Goal: Transaction & Acquisition: Purchase product/service

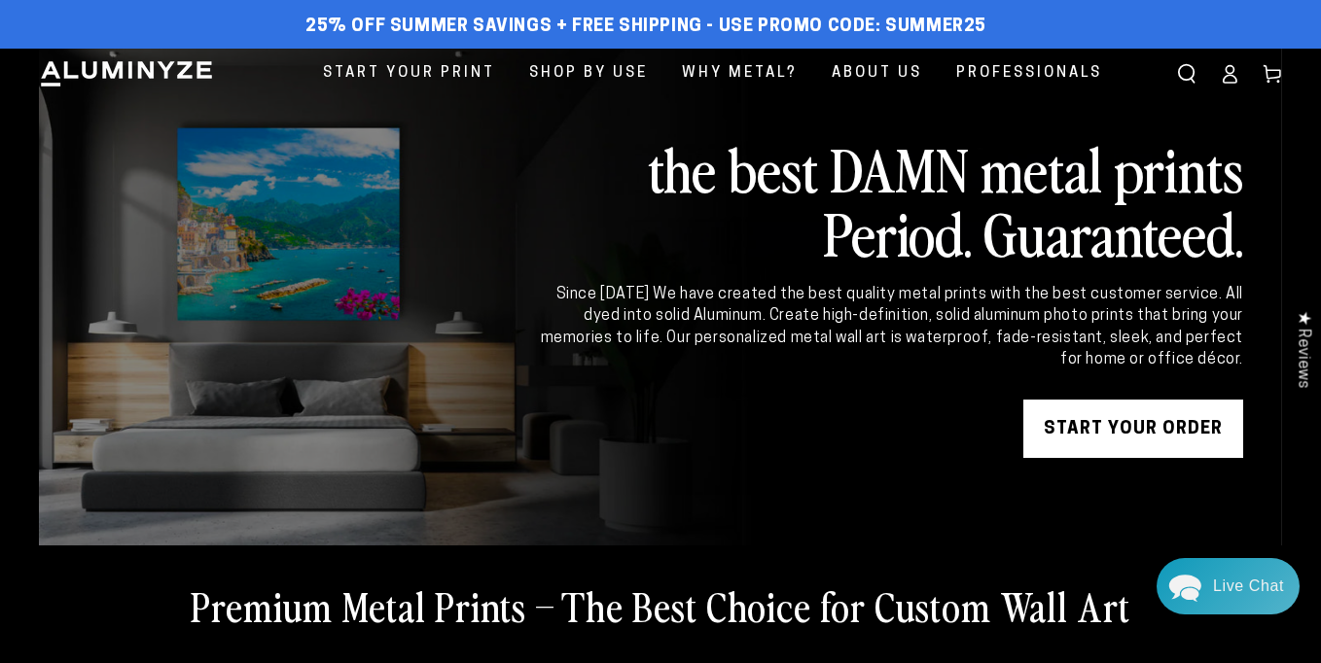
click at [1231, 71] on icon at bounding box center [1229, 73] width 19 height 19
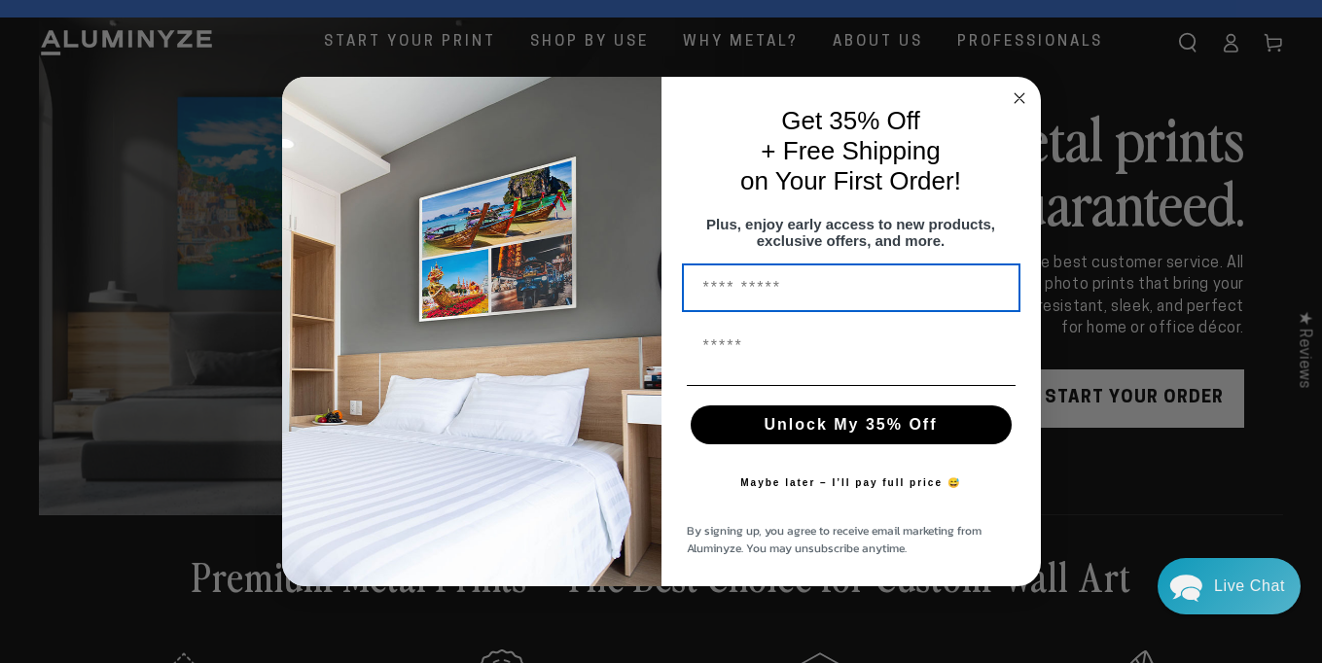
click at [1018, 88] on circle "Close dialog" at bounding box center [1019, 99] width 22 height 22
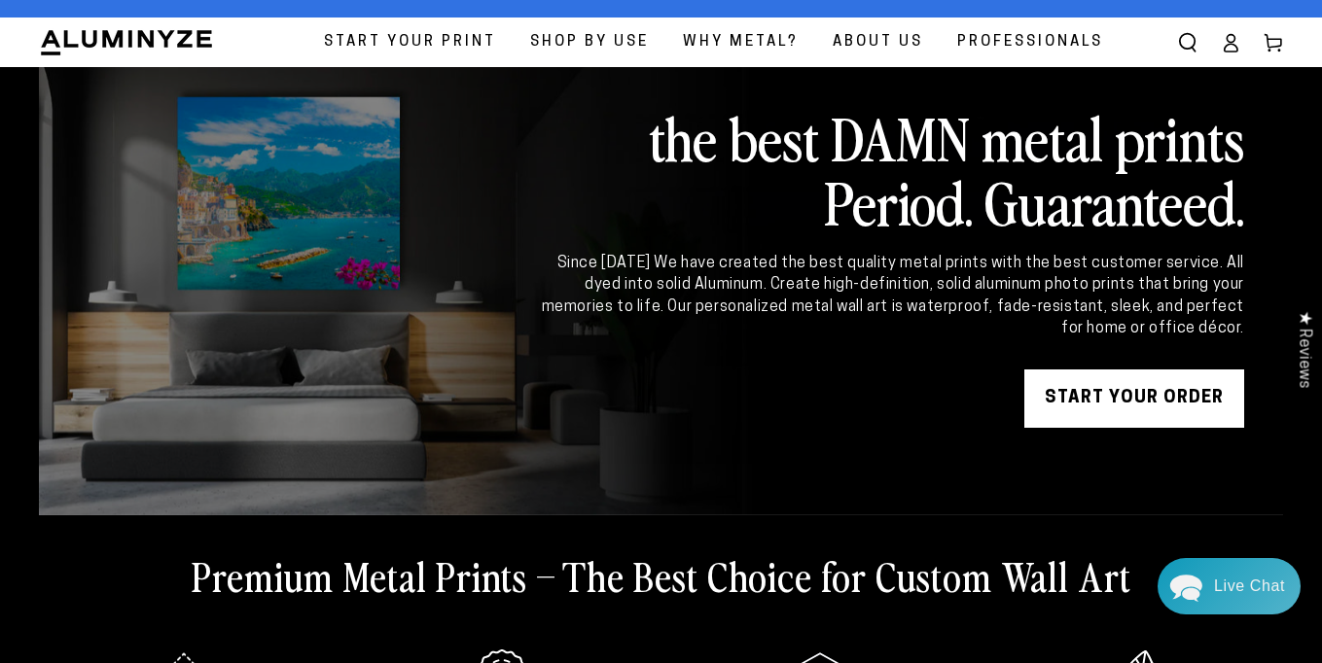
click at [436, 37] on span "Start Your Print" at bounding box center [410, 42] width 172 height 26
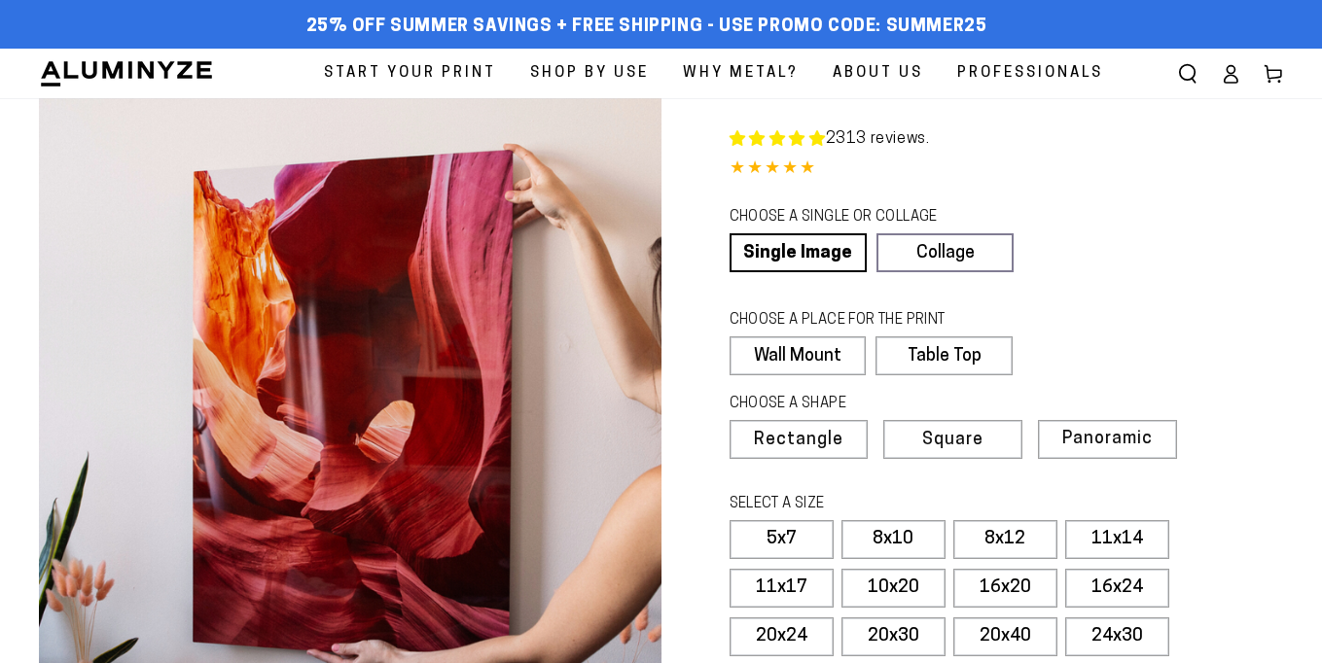
select select "**********"
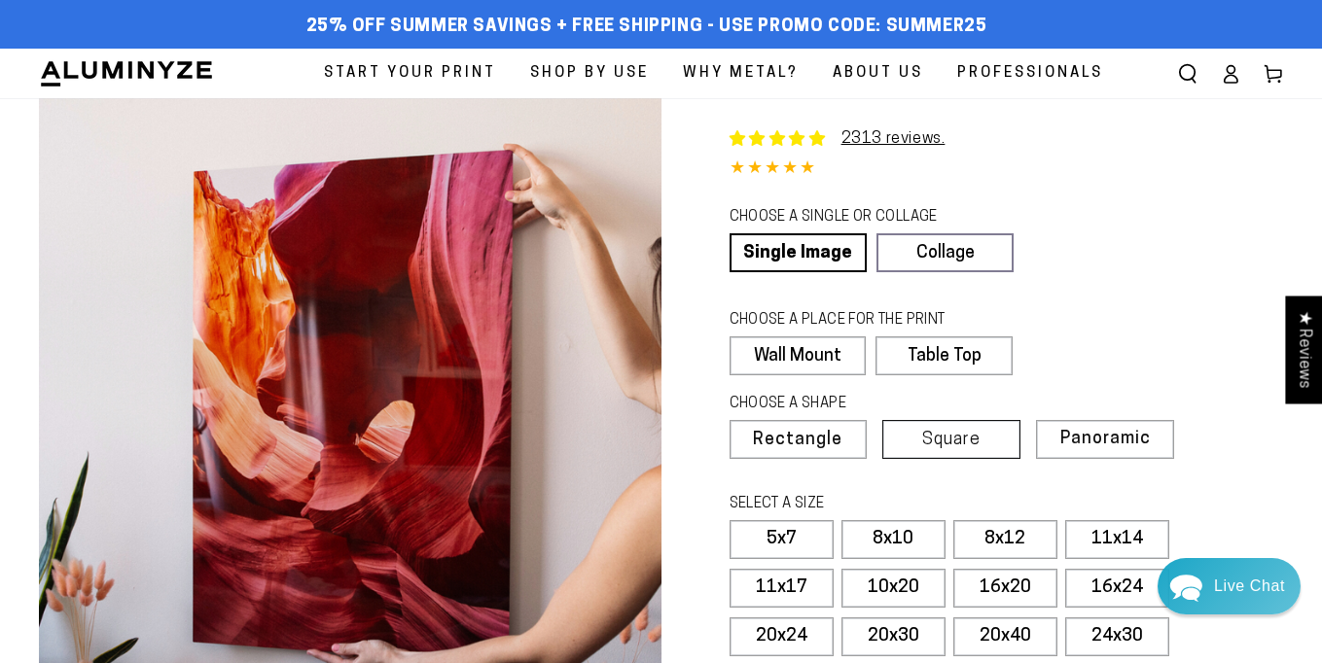
click at [969, 443] on span "Square" at bounding box center [951, 441] width 58 height 18
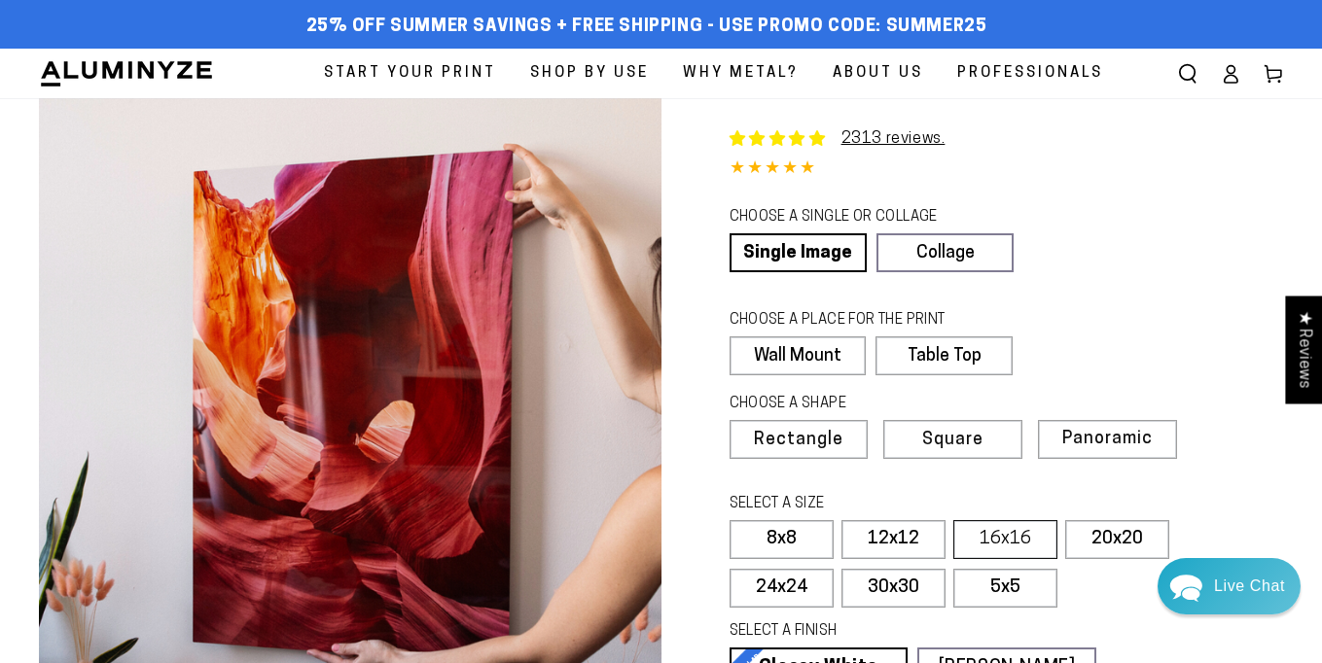
click at [984, 536] on label "16x16" at bounding box center [1005, 539] width 104 height 39
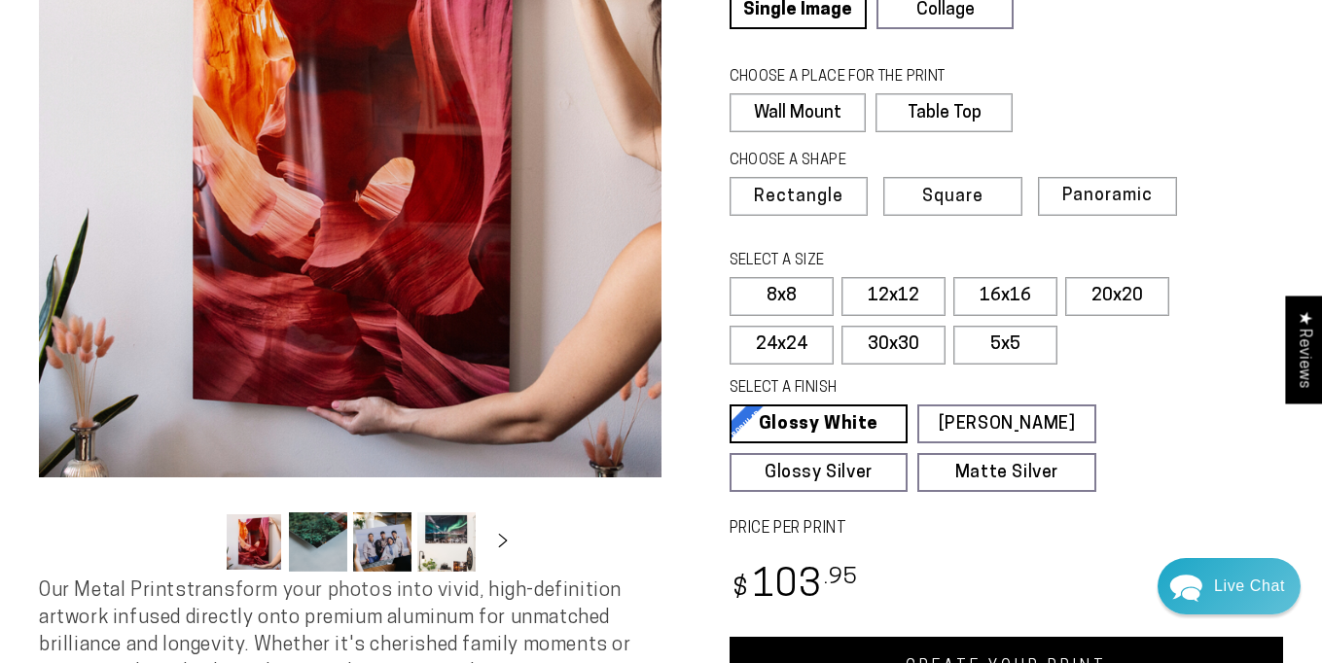
scroll to position [249, 0]
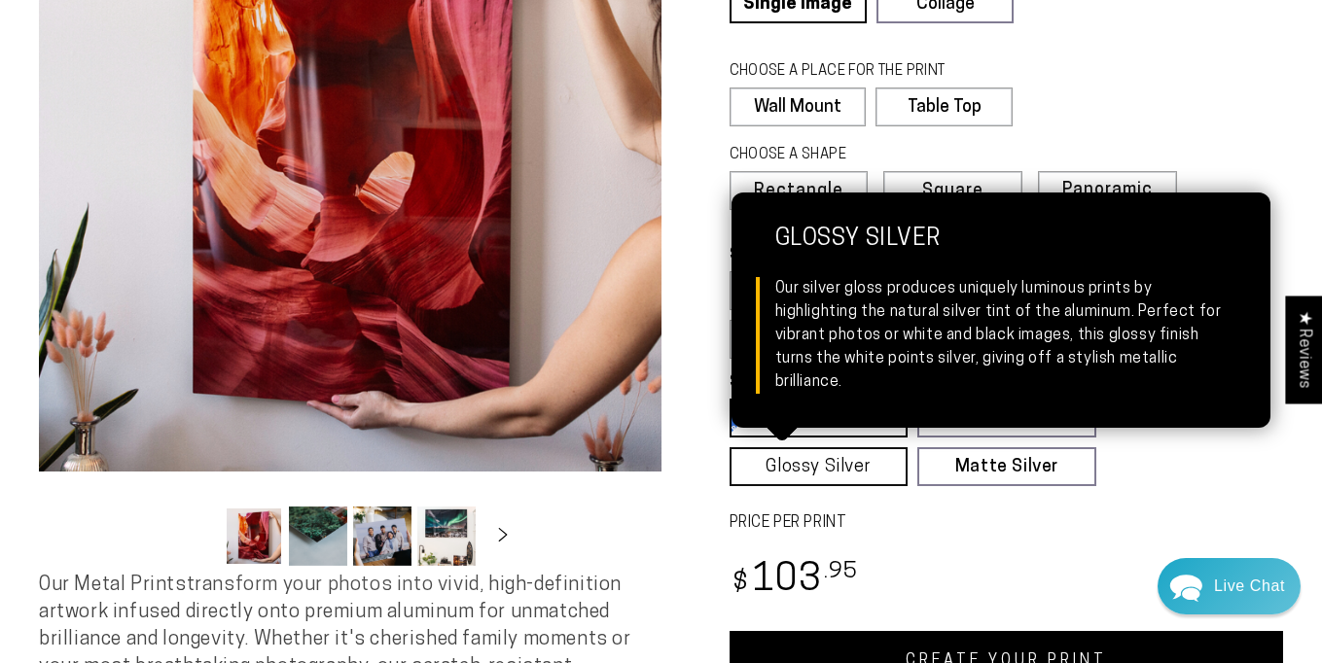
click at [834, 463] on link "Glossy Silver Glossy Silver Our silver gloss produces uniquely luminous prints …" at bounding box center [819, 466] width 179 height 39
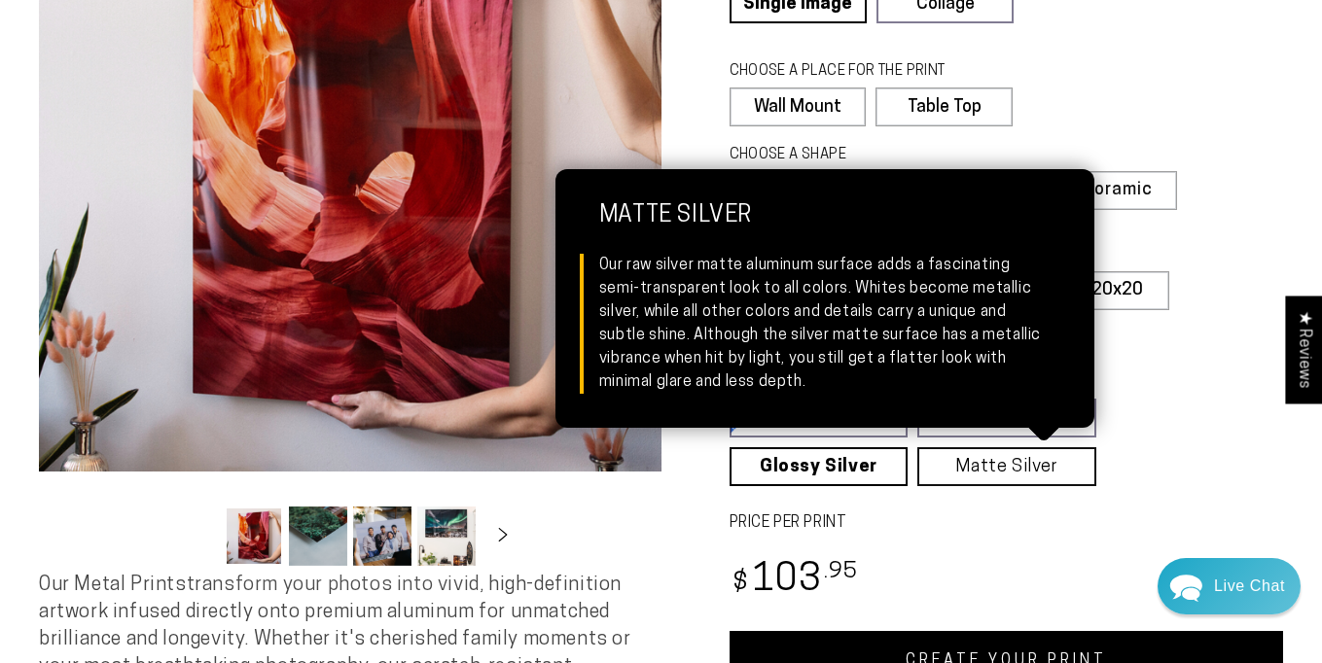
click at [989, 464] on link "Matte Silver Matte Silver Our raw silver matte aluminum surface adds a fascinat…" at bounding box center [1006, 466] width 179 height 39
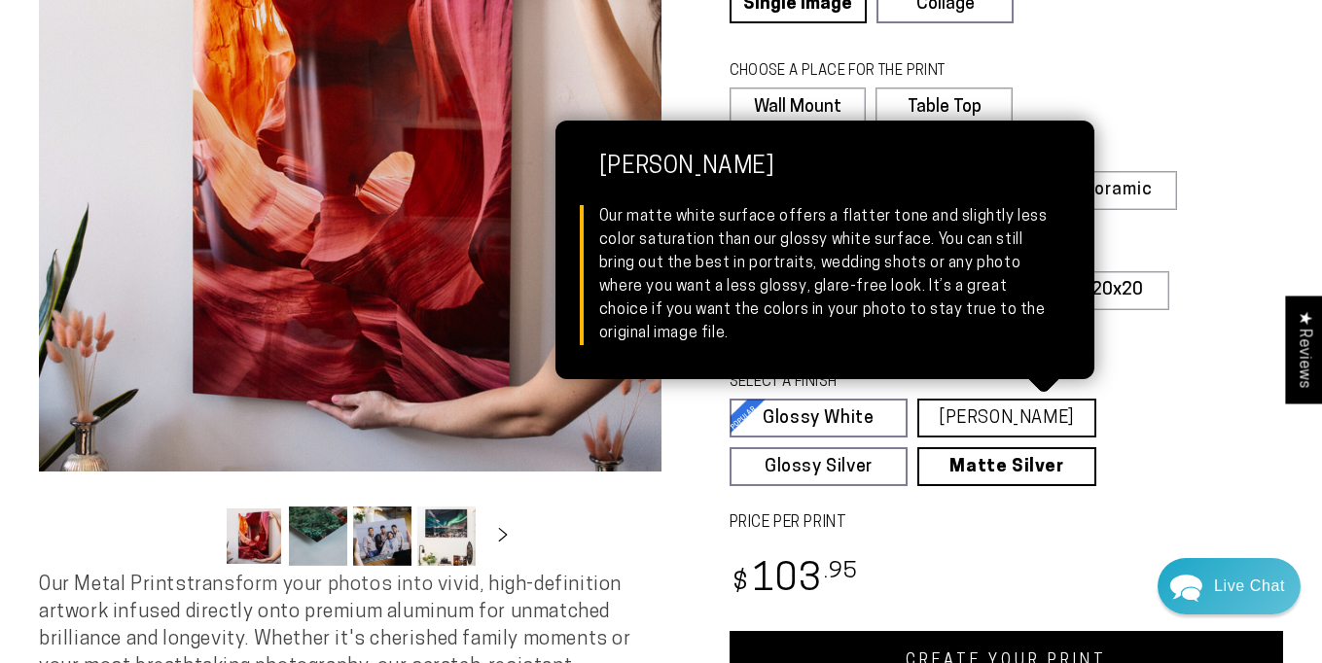
click at [991, 413] on link "Matte White Matte White Our matte white surface offers a flatter tone and sligh…" at bounding box center [1006, 418] width 179 height 39
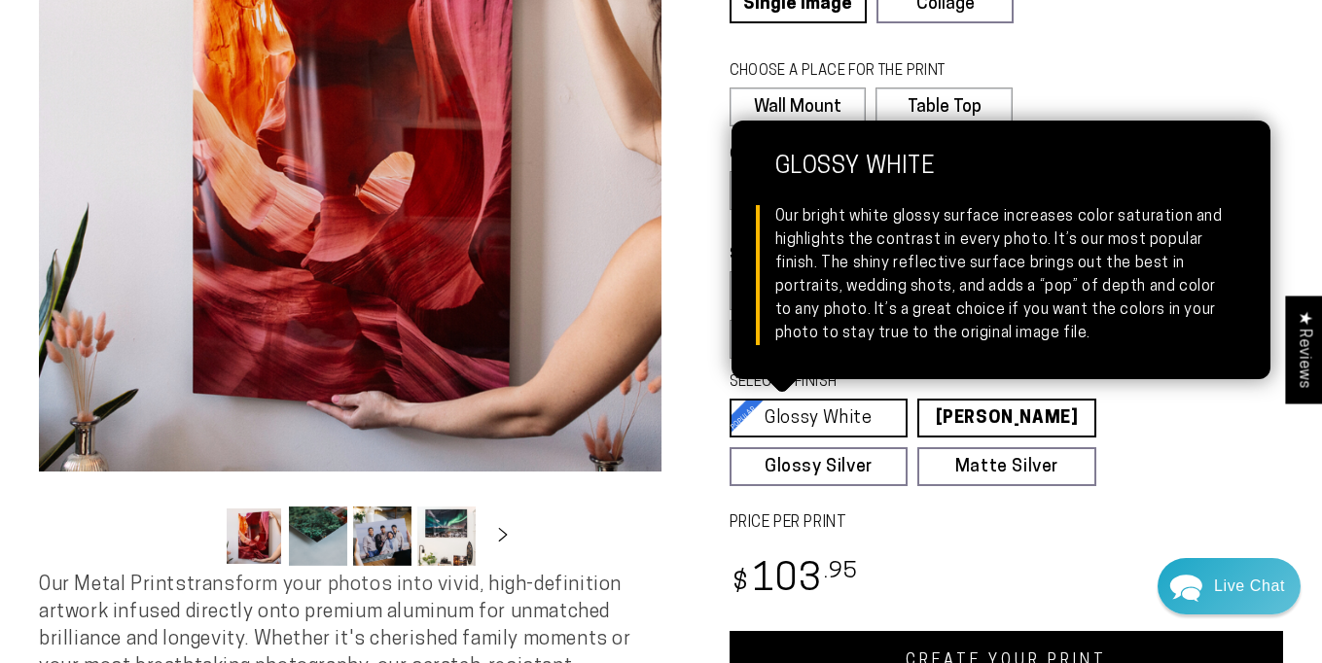
click at [820, 416] on link "Glossy White Glossy White Our bright white glossy surface increases color satur…" at bounding box center [819, 418] width 179 height 39
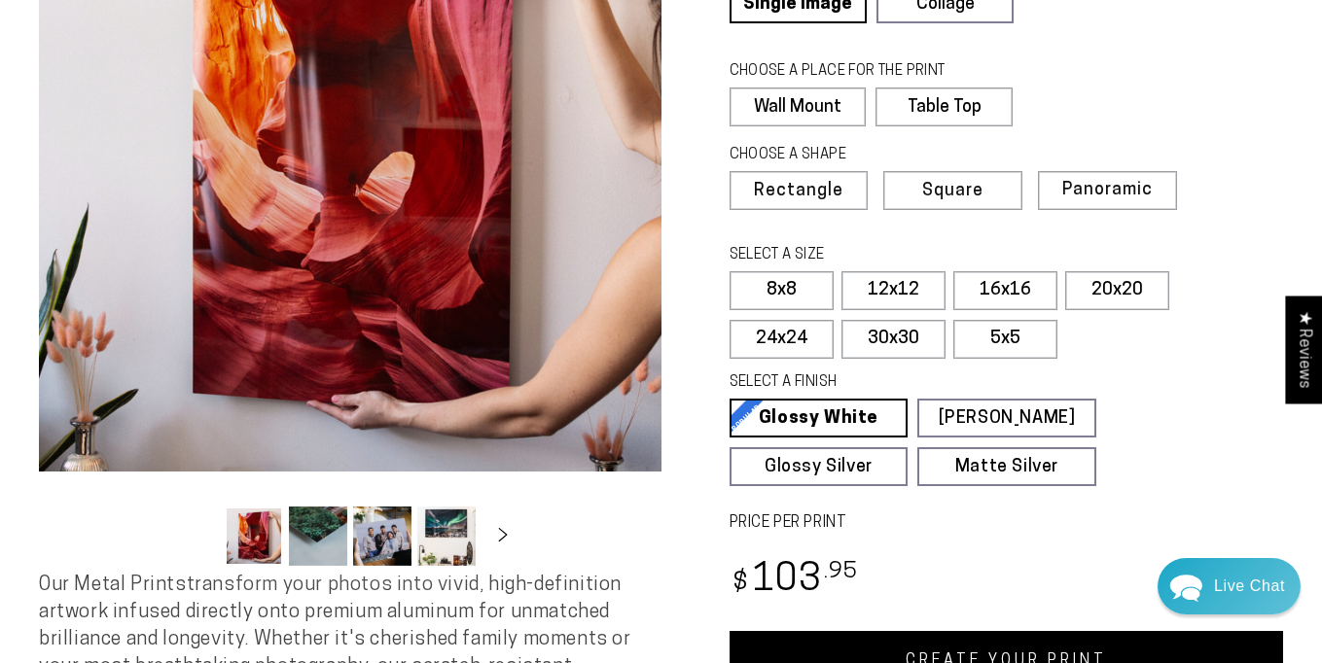
click at [914, 575] on div "Regular price $ 103 .95 Regular price Sale price $ 103 .95" at bounding box center [1007, 582] width 554 height 57
click at [911, 287] on label "12x12" at bounding box center [893, 290] width 104 height 39
click at [802, 194] on span "Rectangle" at bounding box center [798, 192] width 86 height 18
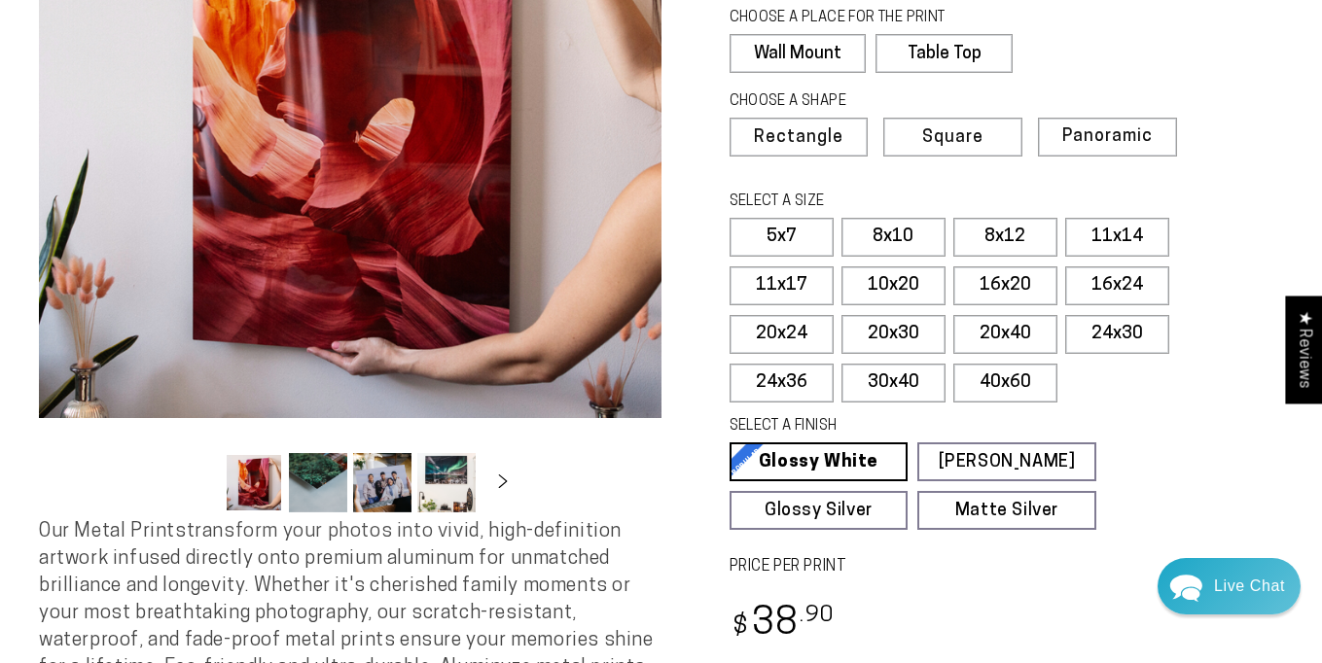
scroll to position [310, 0]
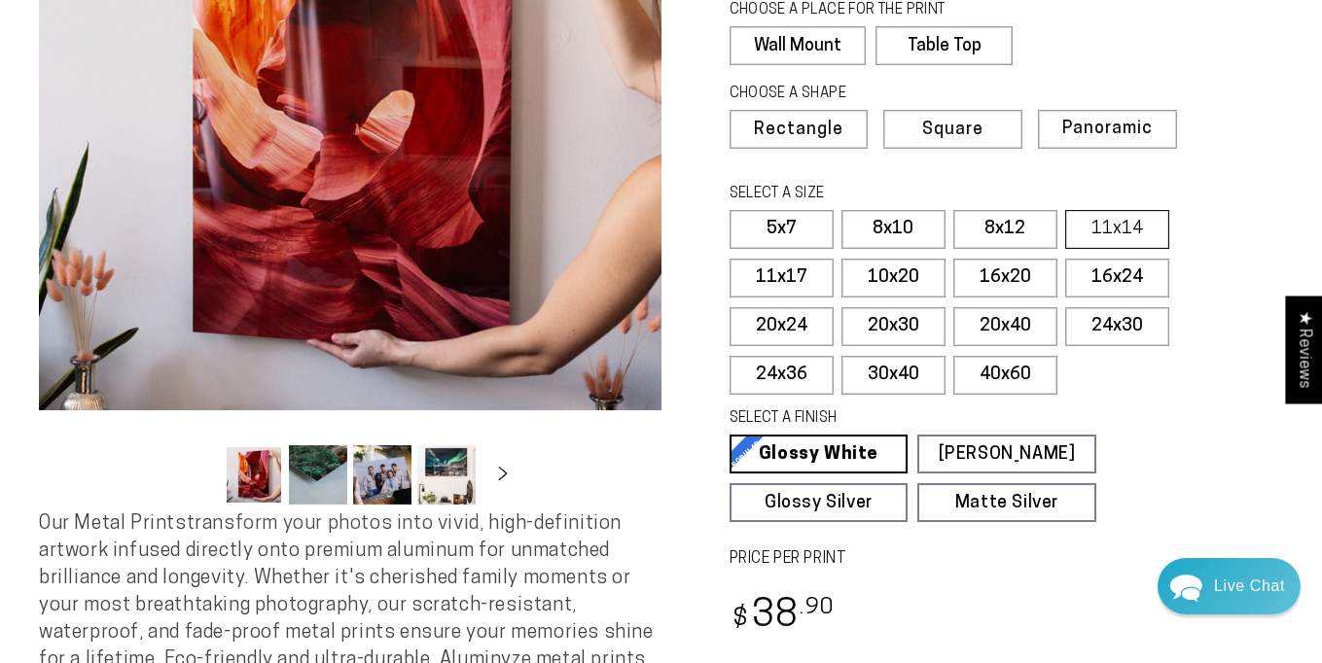
click at [1119, 227] on label "11x14" at bounding box center [1117, 229] width 104 height 39
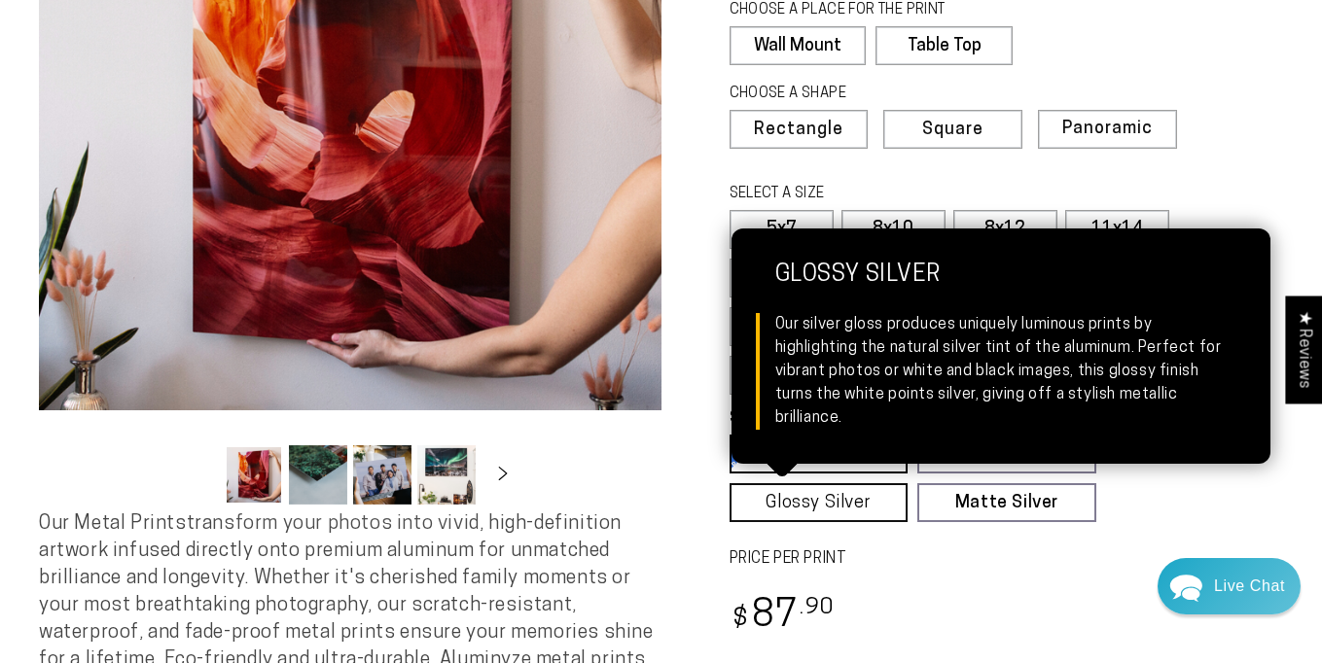
click at [815, 497] on link "Glossy Silver Glossy Silver Our silver gloss produces uniquely luminous prints …" at bounding box center [819, 502] width 179 height 39
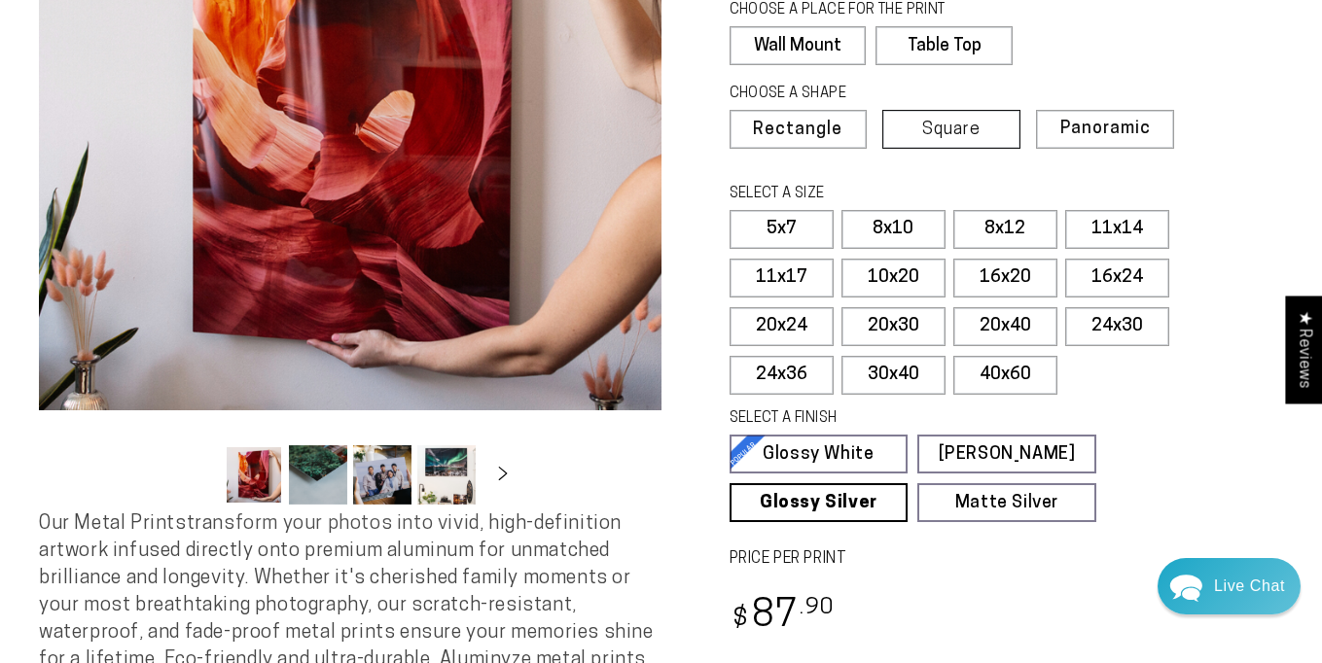
click at [962, 118] on label "Square" at bounding box center [951, 129] width 138 height 39
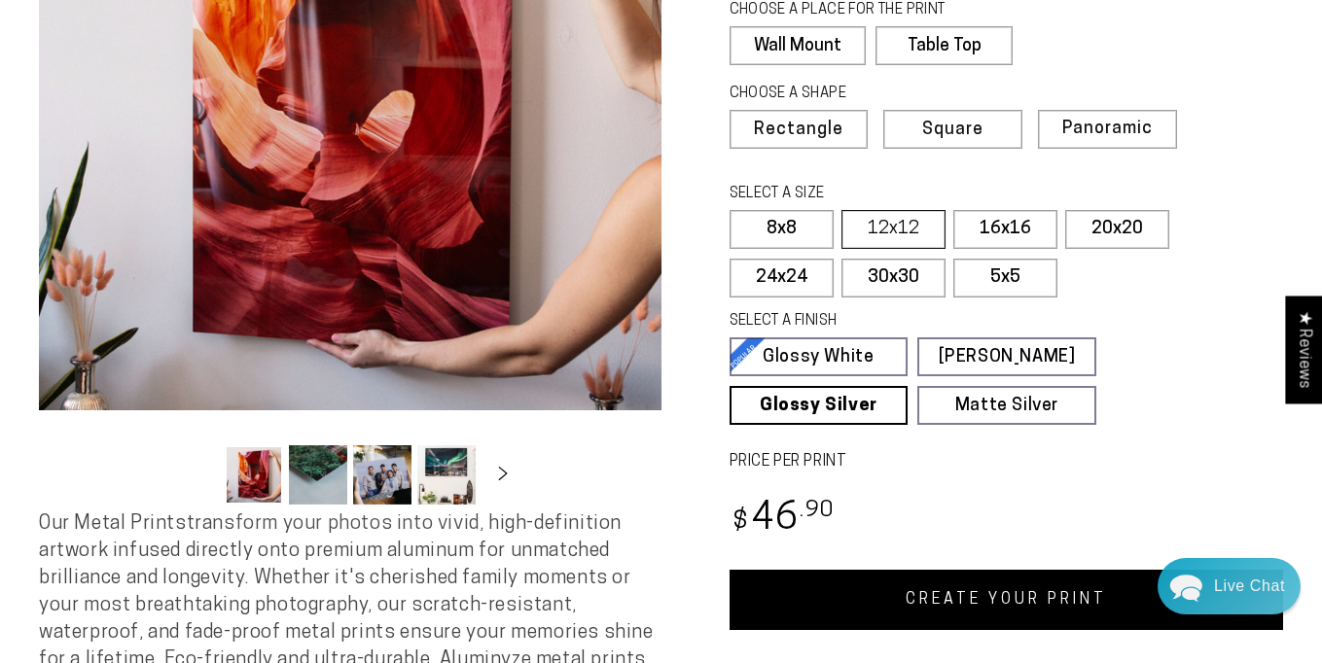
click at [899, 223] on label "12x12" at bounding box center [893, 229] width 104 height 39
click at [995, 592] on link "CREATE YOUR PRINT" at bounding box center [1007, 600] width 554 height 60
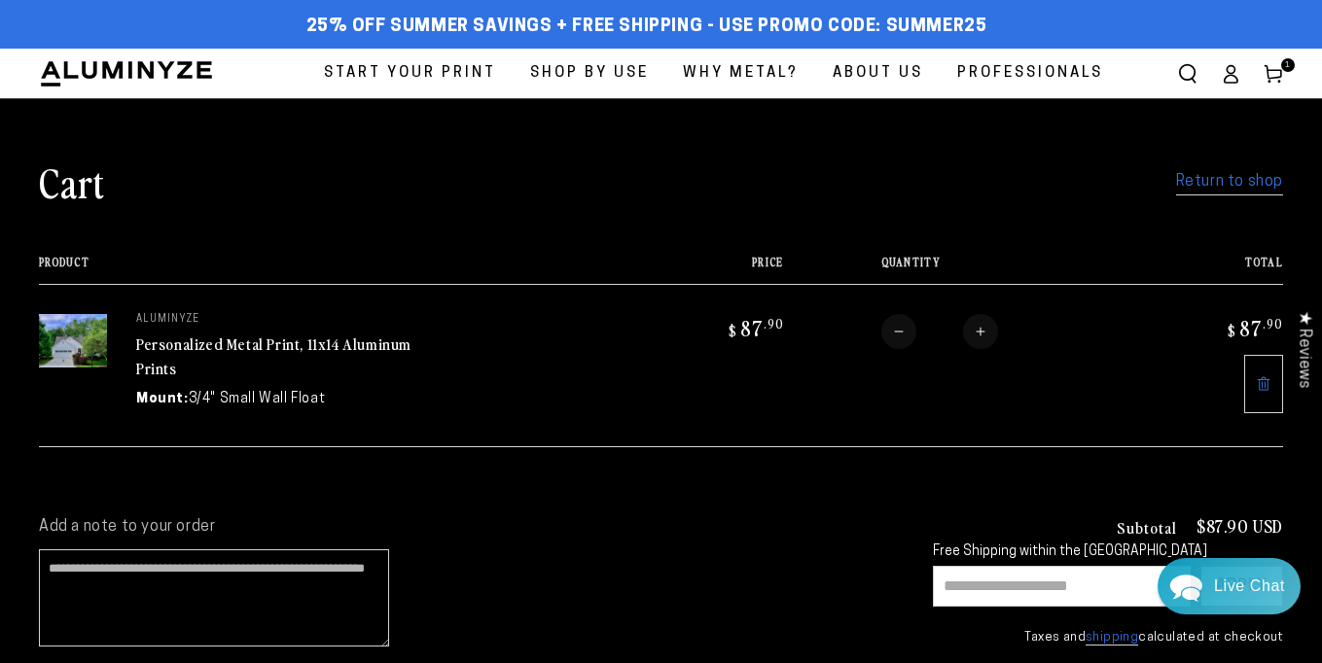
click at [963, 586] on input "text" at bounding box center [1062, 586] width 258 height 41
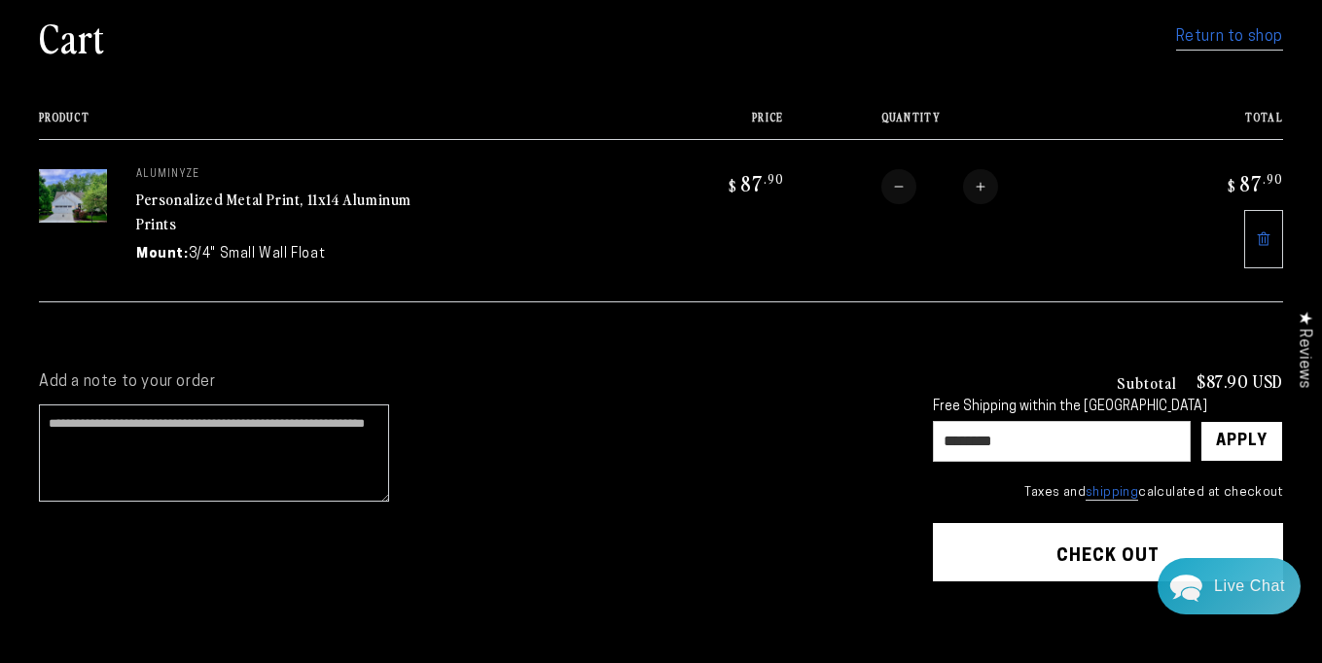
scroll to position [142, 0]
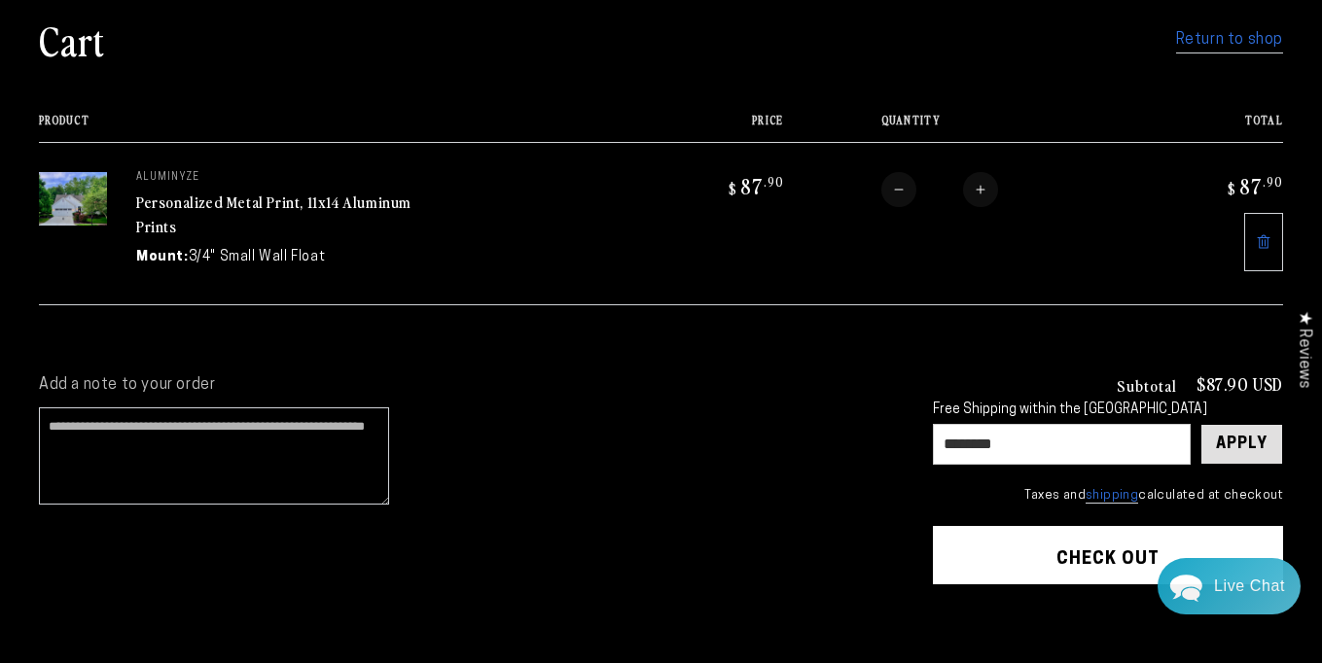
type input "********"
click at [1234, 438] on div "Apply" at bounding box center [1242, 444] width 52 height 39
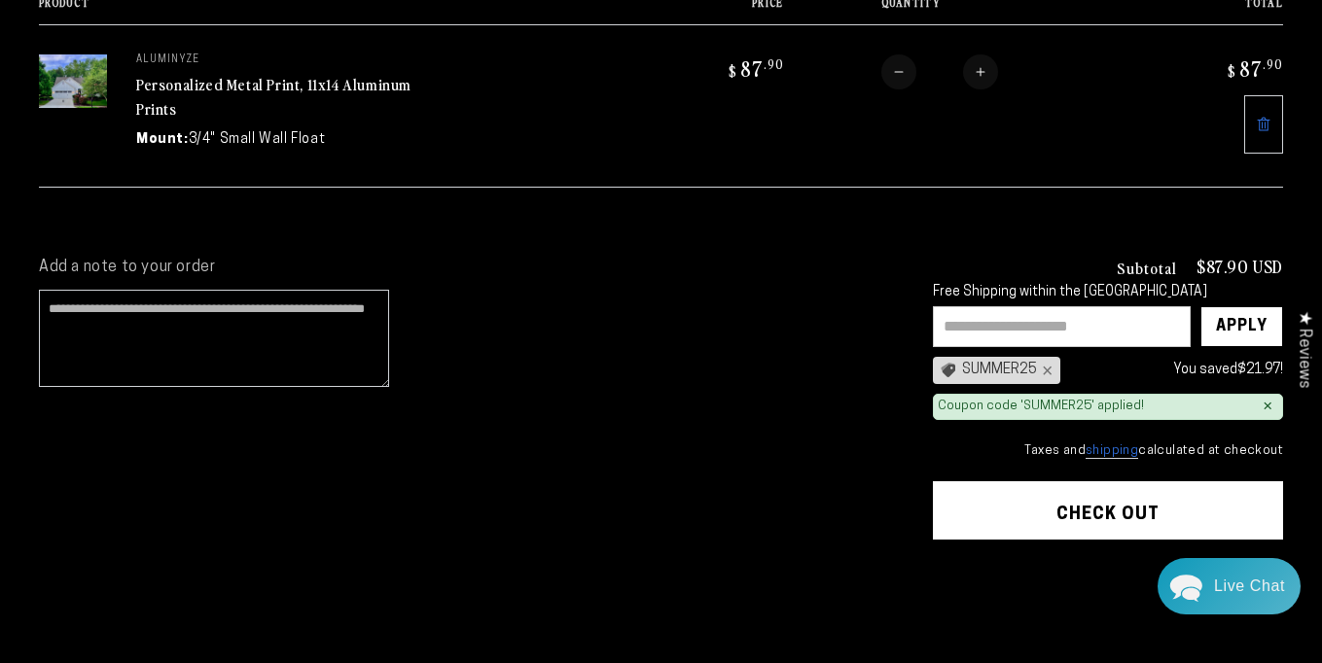
scroll to position [254, 0]
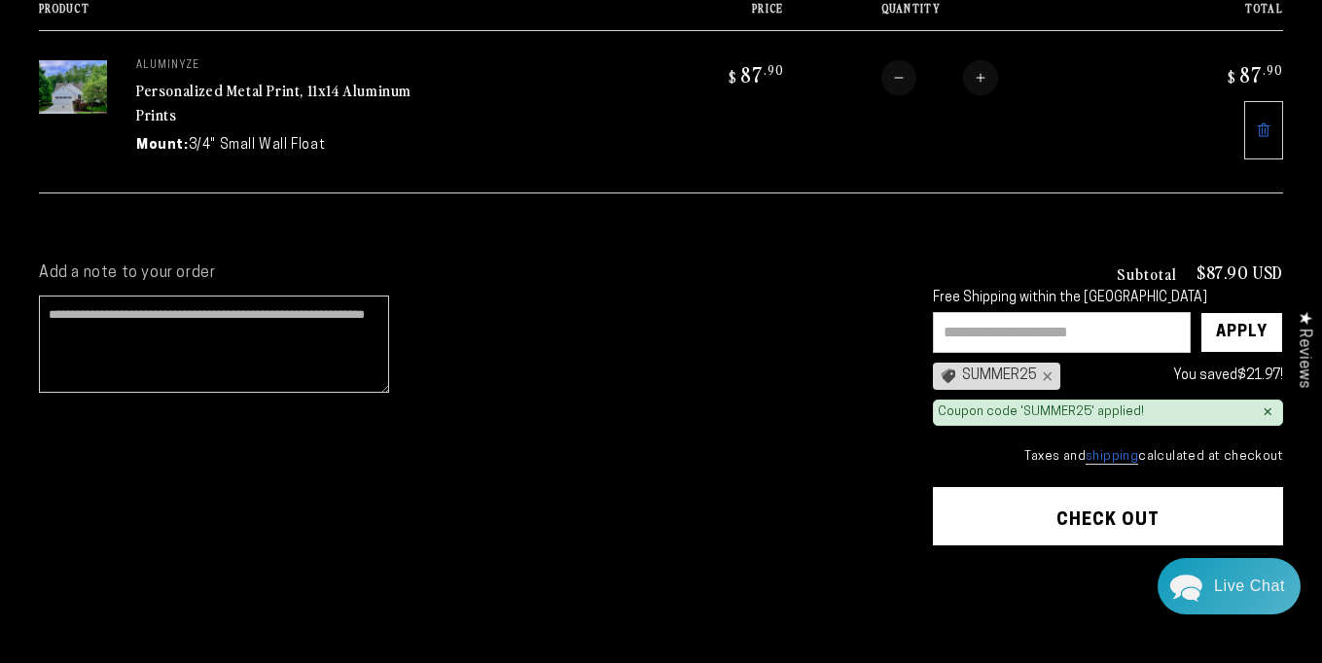
click at [1114, 508] on button "Check out" at bounding box center [1108, 516] width 350 height 58
